Goal: Navigation & Orientation: Find specific page/section

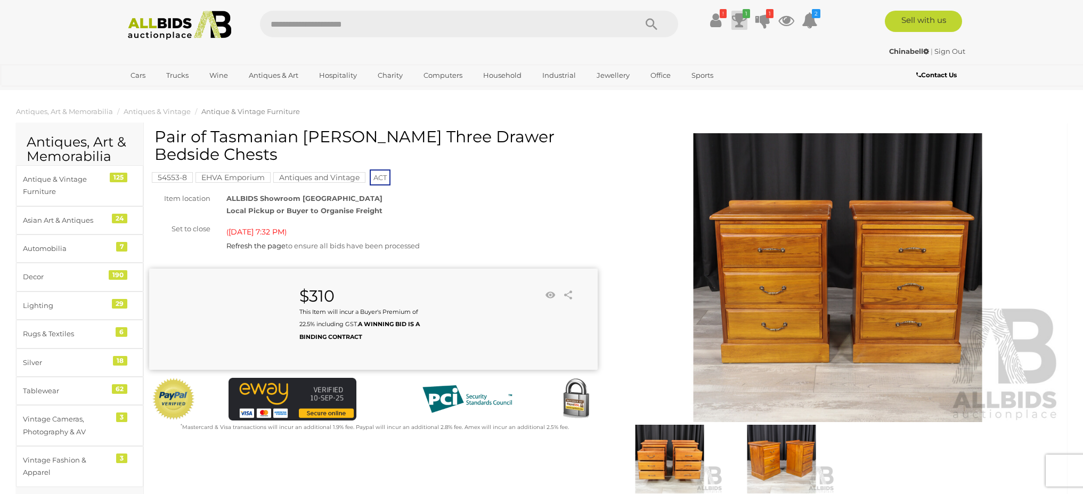
click at [735, 21] on icon at bounding box center [739, 20] width 15 height 19
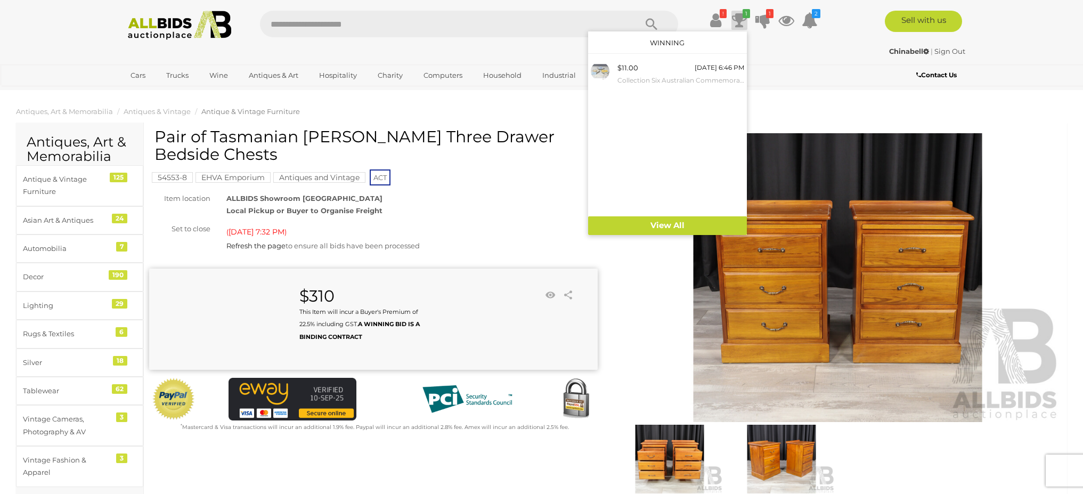
click at [796, 69] on ul "Cars Closing on Weekdays View All Cars Auctions" at bounding box center [471, 76] width 694 height 19
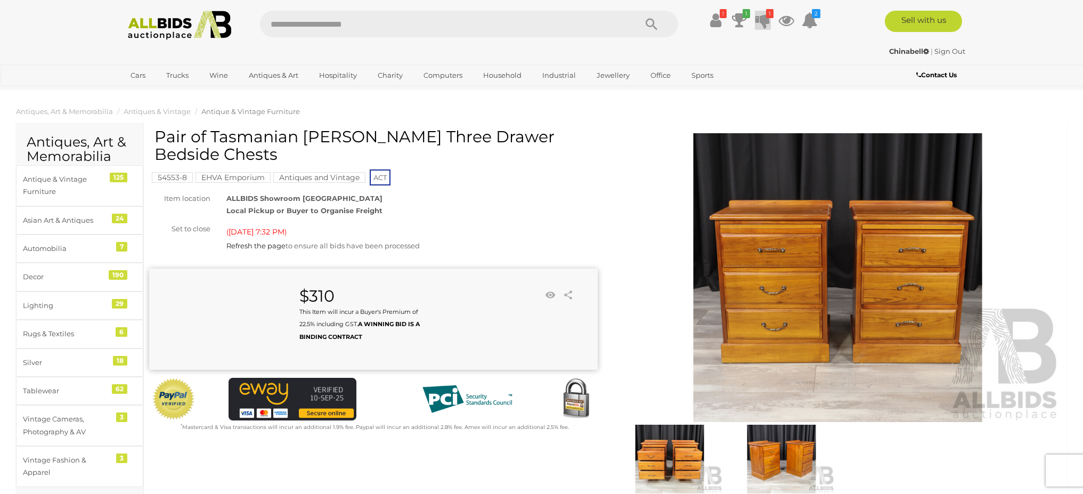
click at [764, 21] on icon at bounding box center [762, 20] width 15 height 19
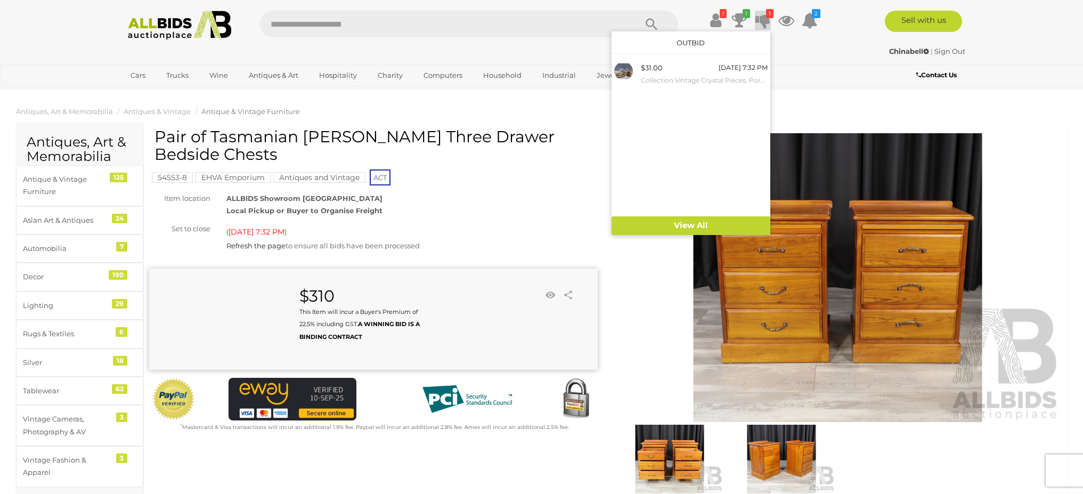
click at [792, 60] on div "Chinabell | Sign Out Chinabell | Sign Out" at bounding box center [542, 53] width 852 height 21
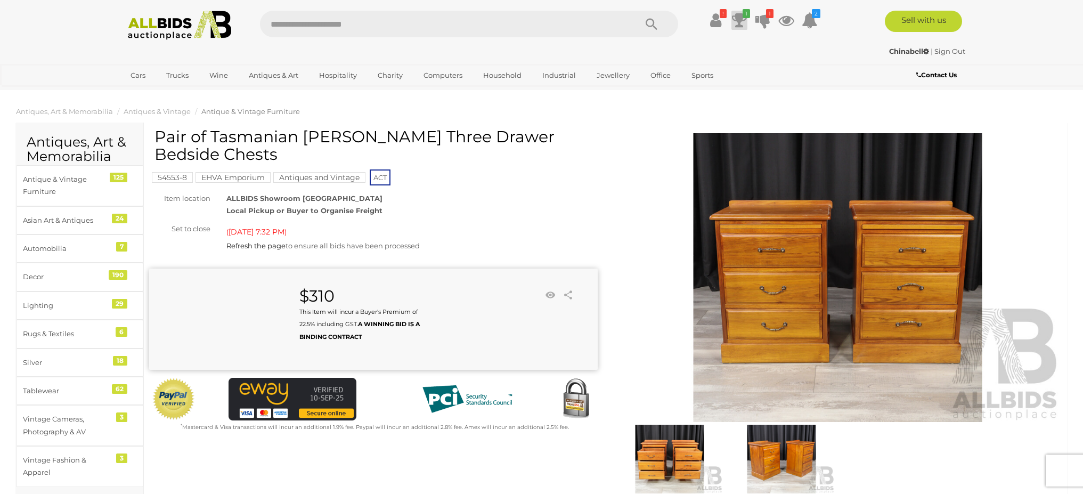
click at [739, 21] on icon at bounding box center [739, 20] width 15 height 19
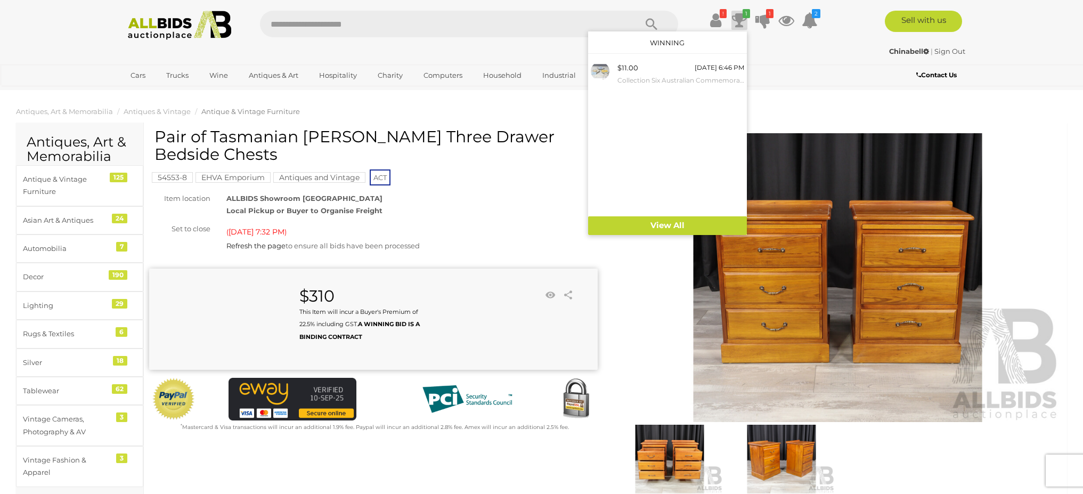
click at [801, 52] on div "Chinabell | Sign Out" at bounding box center [541, 51] width 847 height 12
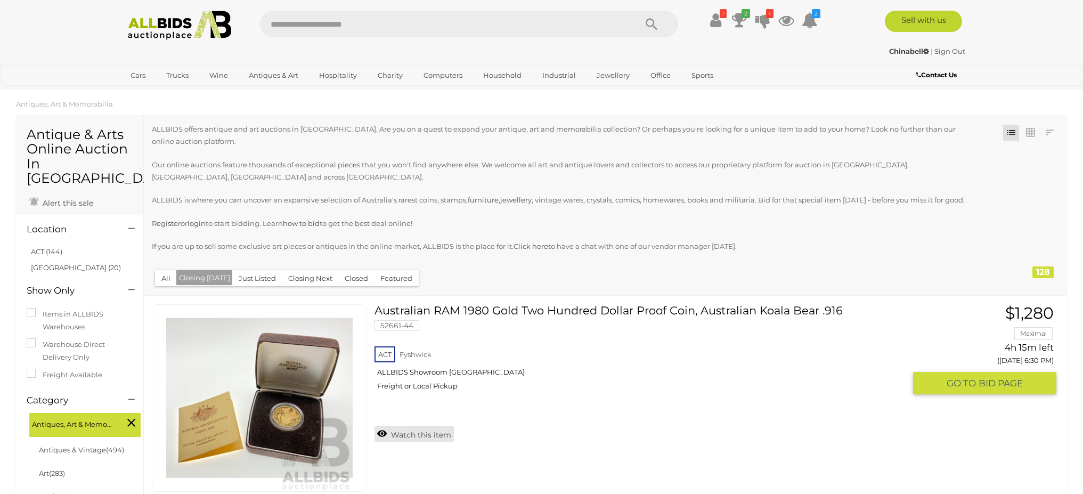
scroll to position [124, 0]
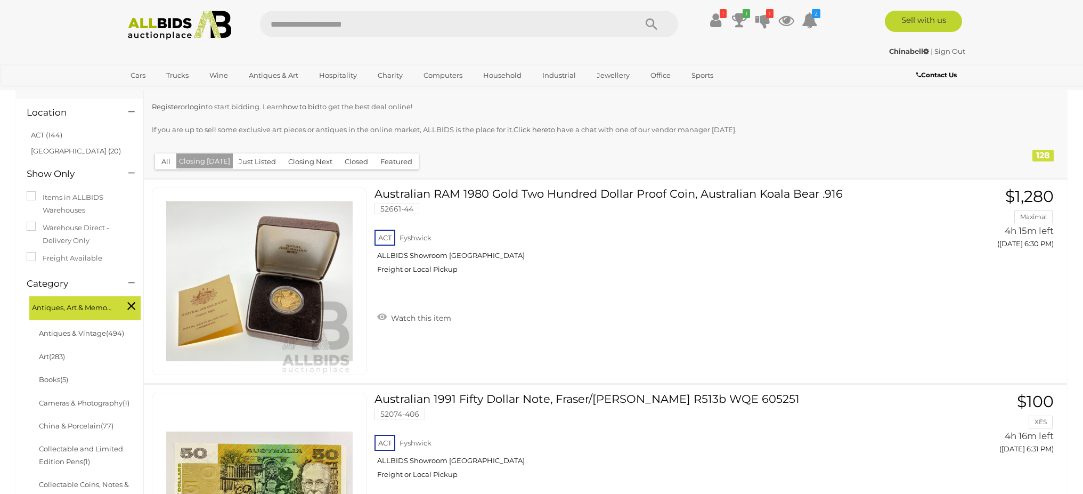
click at [210, 160] on button "Closing [DATE]" at bounding box center [204, 160] width 56 height 15
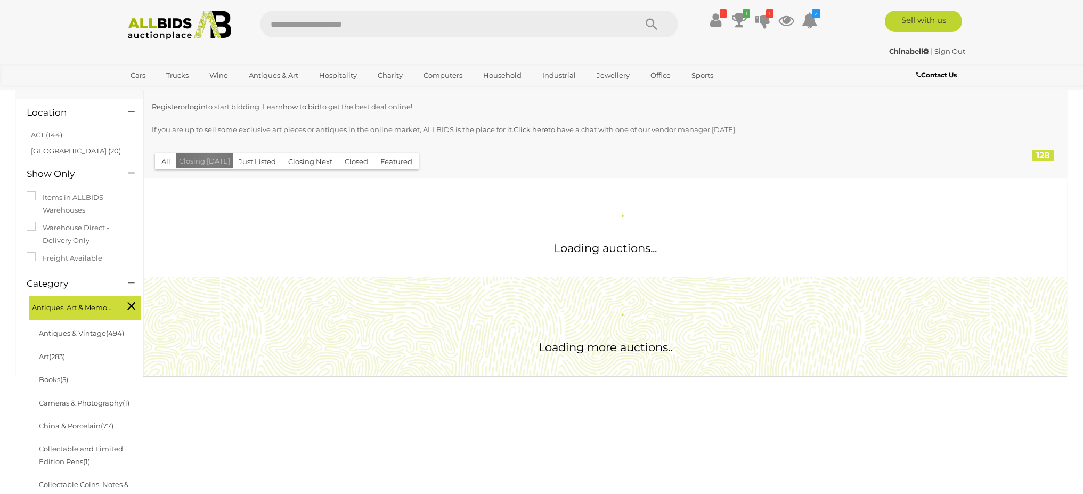
scroll to position [0, 0]
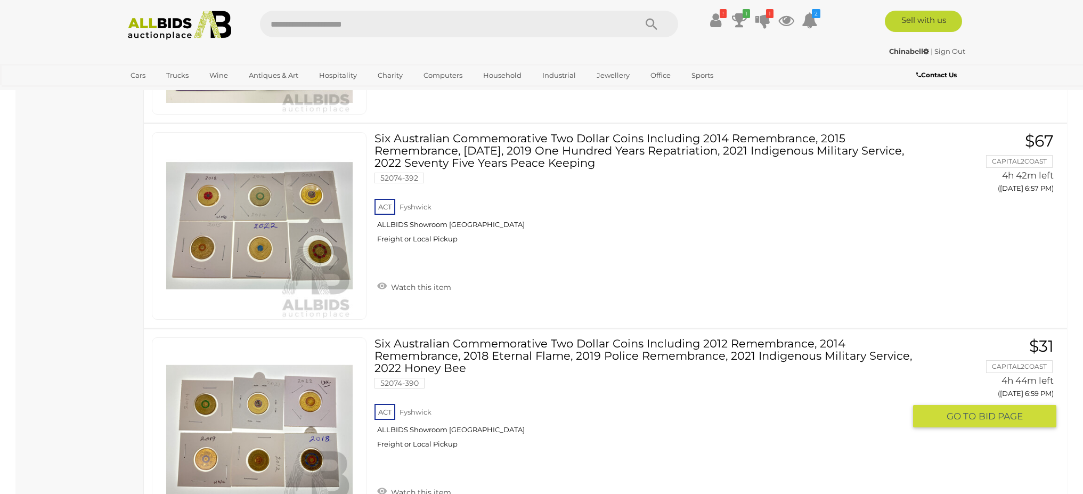
scroll to position [5576, 0]
